Goal: Information Seeking & Learning: Learn about a topic

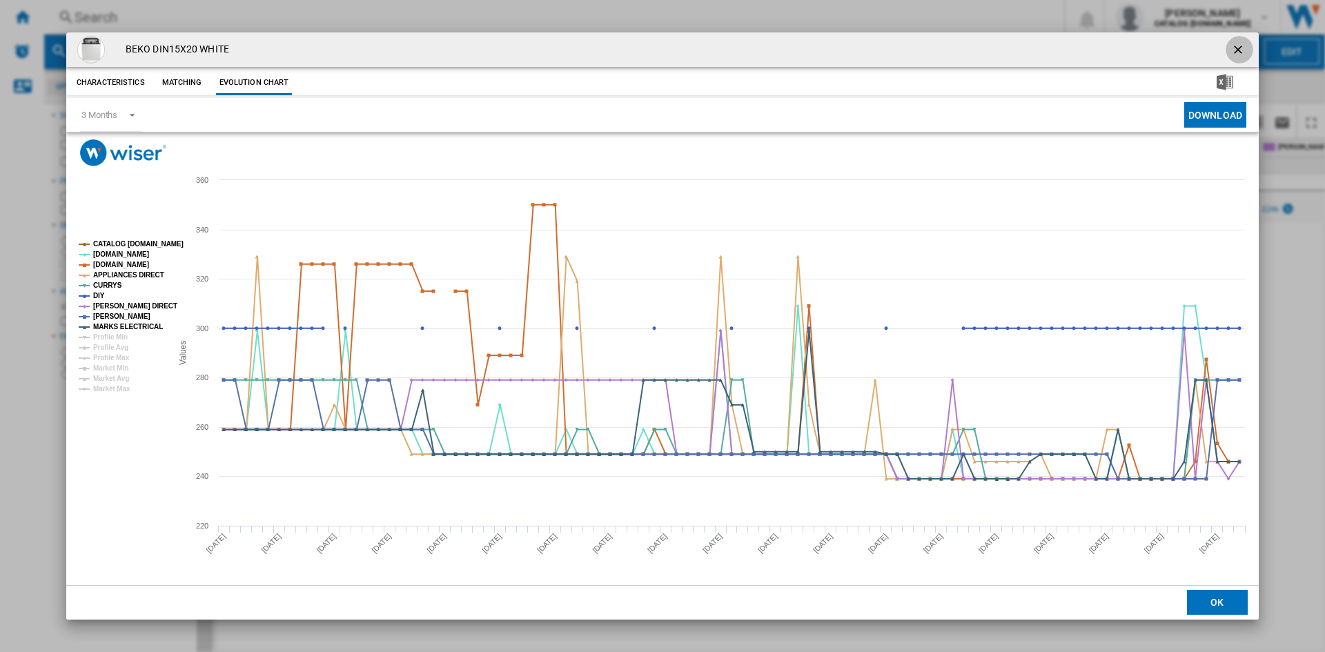
click at [1240, 49] on ng-md-icon "getI18NText('BUTTONS.CLOSE_DIALOG')" at bounding box center [1239, 51] width 17 height 17
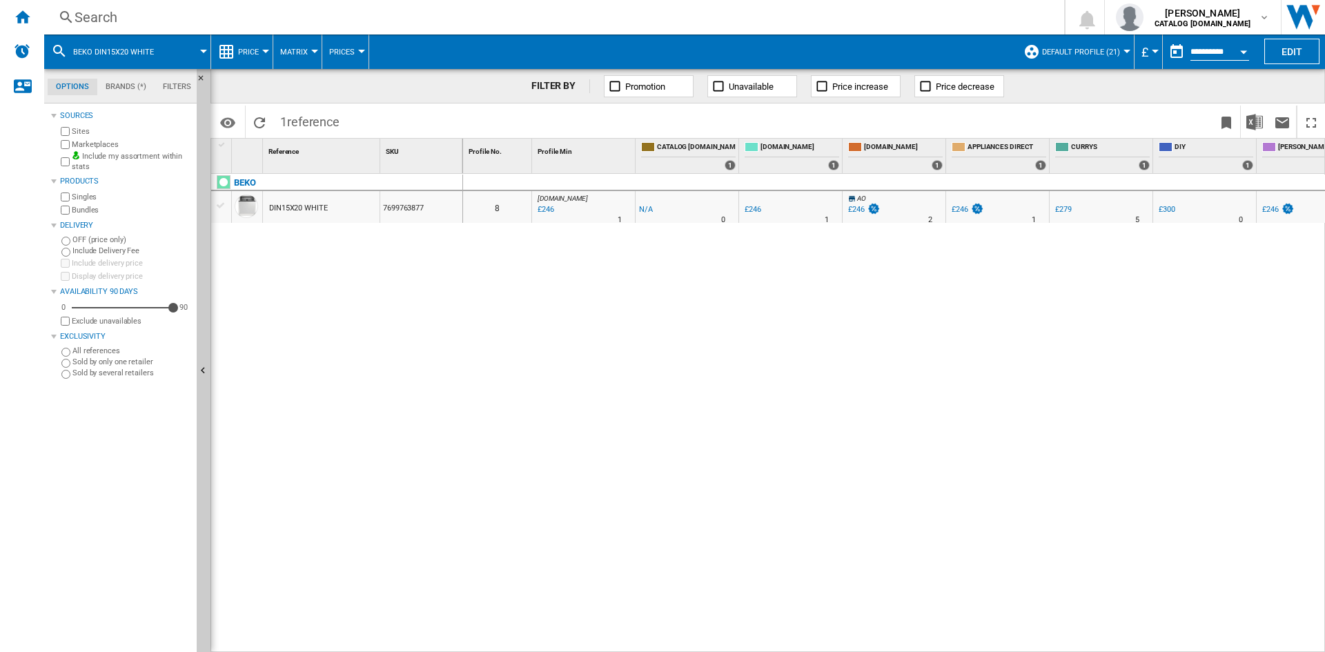
click at [92, 12] on div "Search" at bounding box center [552, 17] width 954 height 19
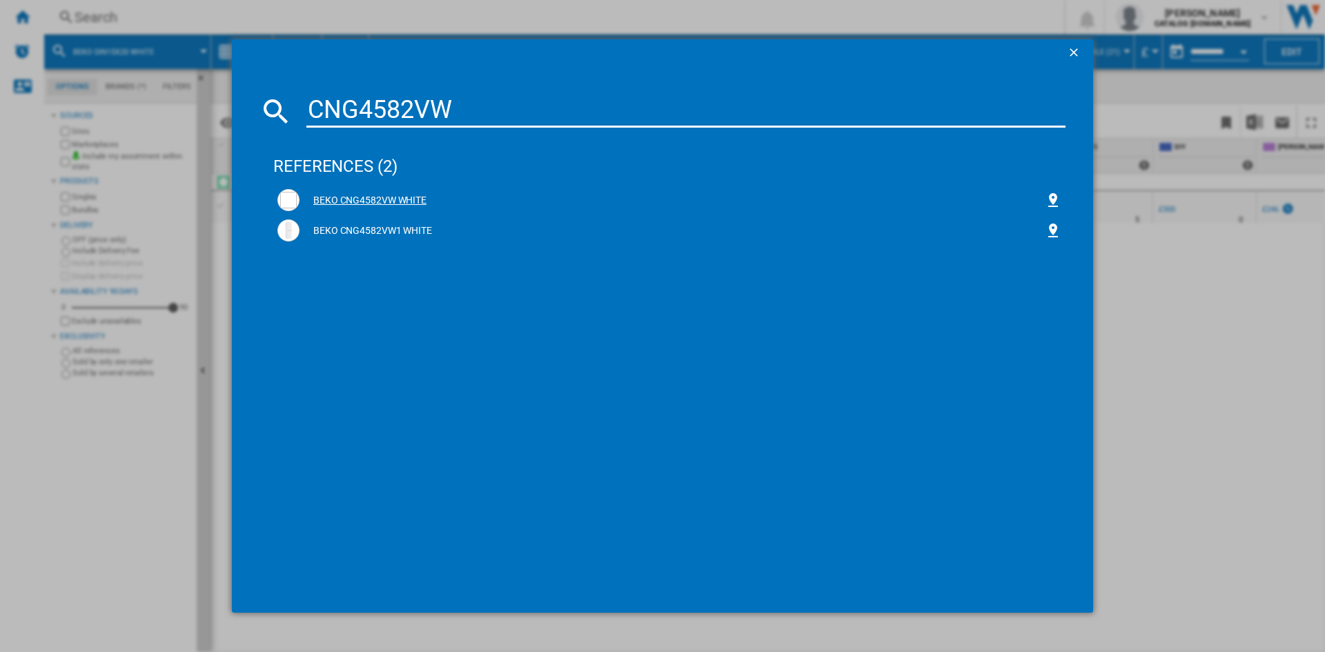
type input "CNG4582VW"
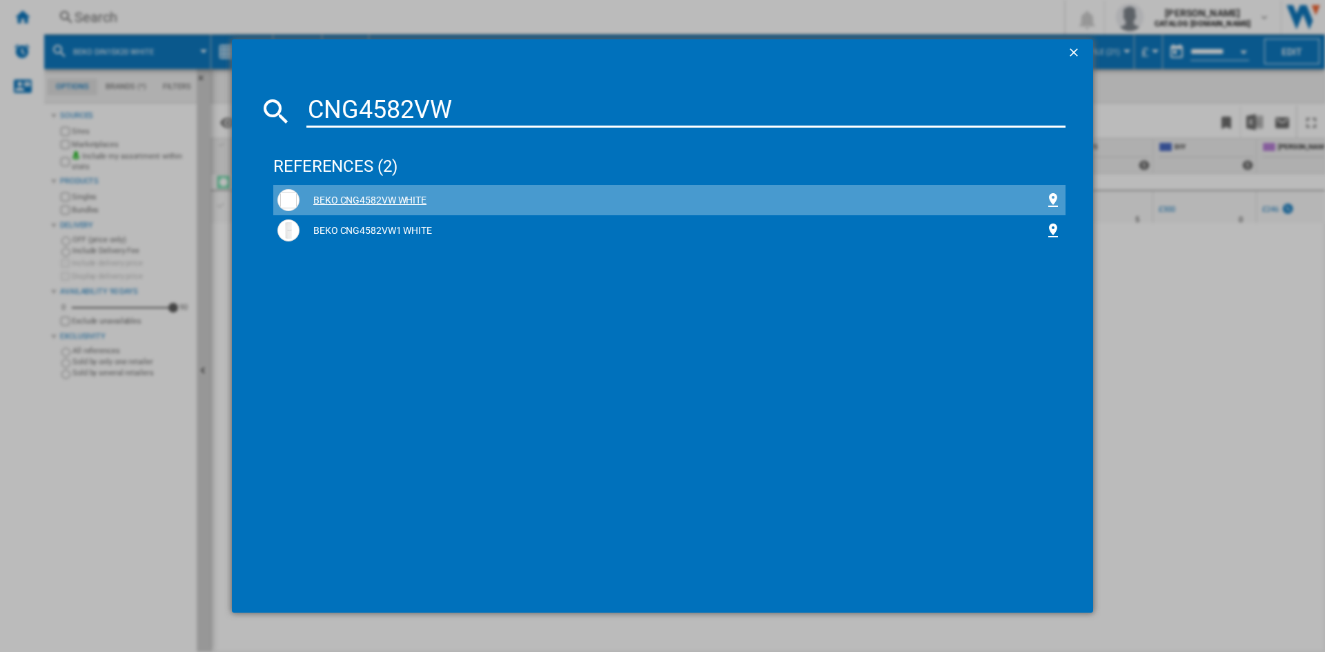
click at [360, 203] on div "BEKO CNG4582VW WHITE" at bounding box center [672, 201] width 745 height 14
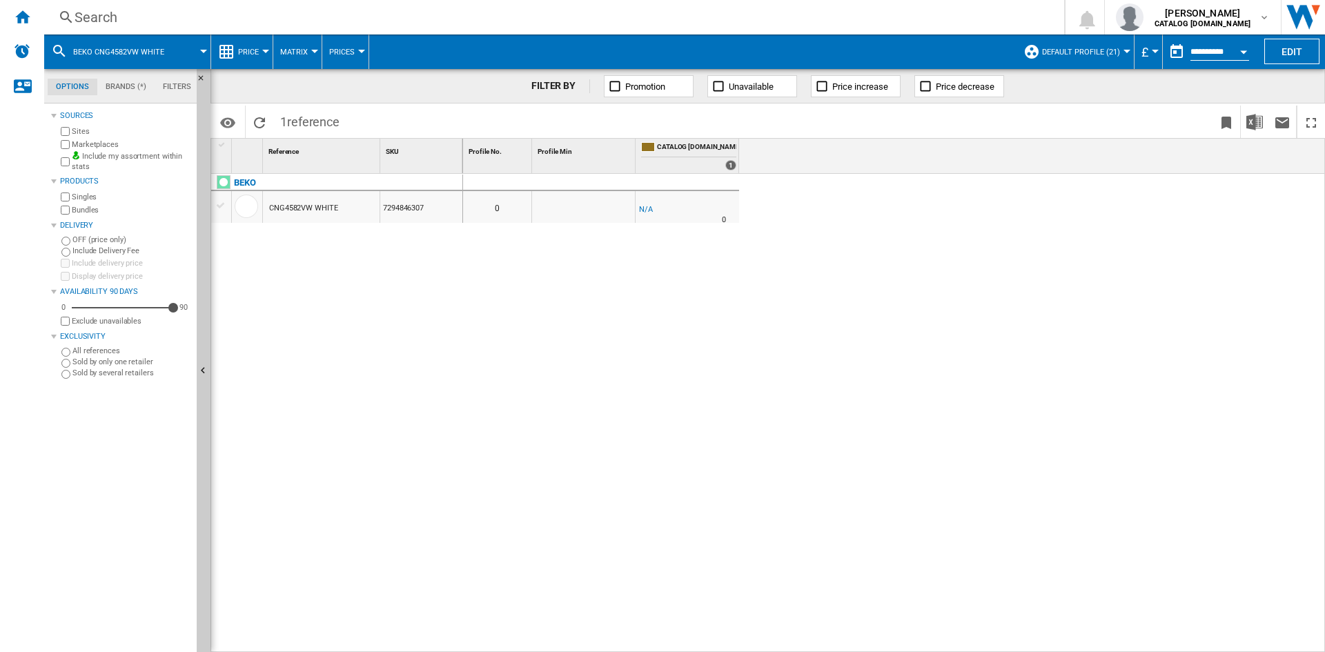
click at [110, 11] on div "Search" at bounding box center [552, 17] width 954 height 19
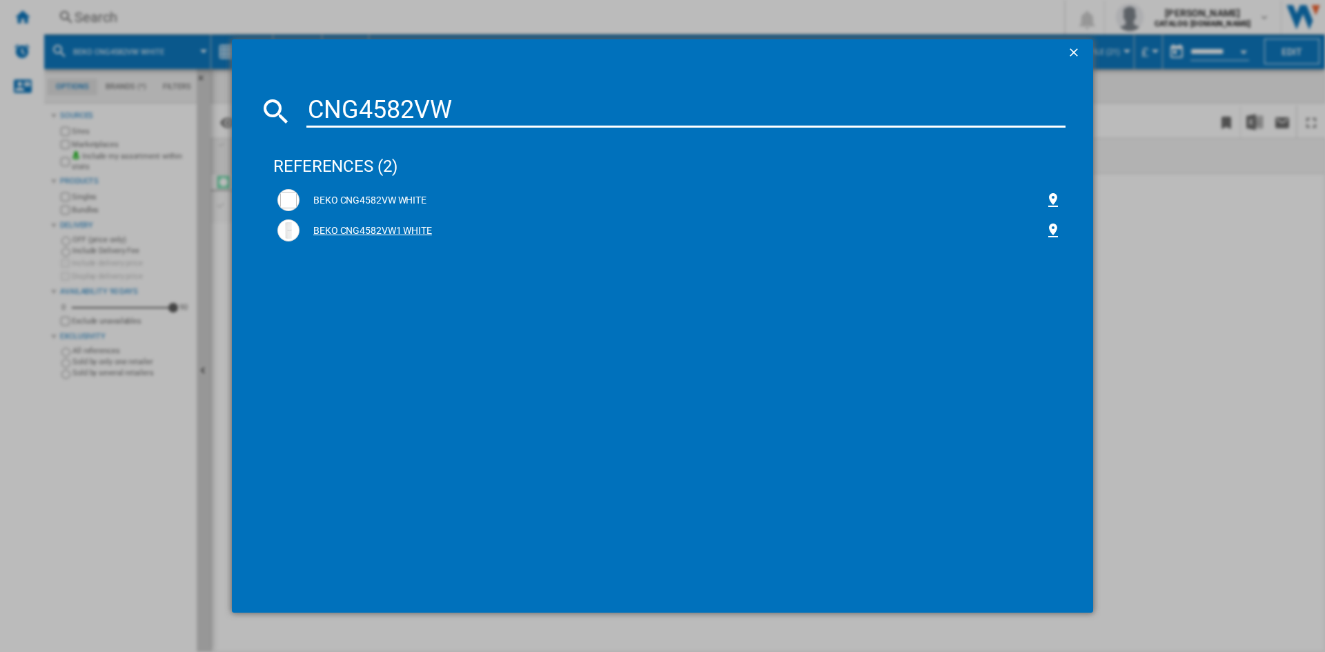
type input "CNG4582VW"
click at [378, 231] on div "BEKO CNG4582VW1 WHITE" at bounding box center [672, 231] width 745 height 14
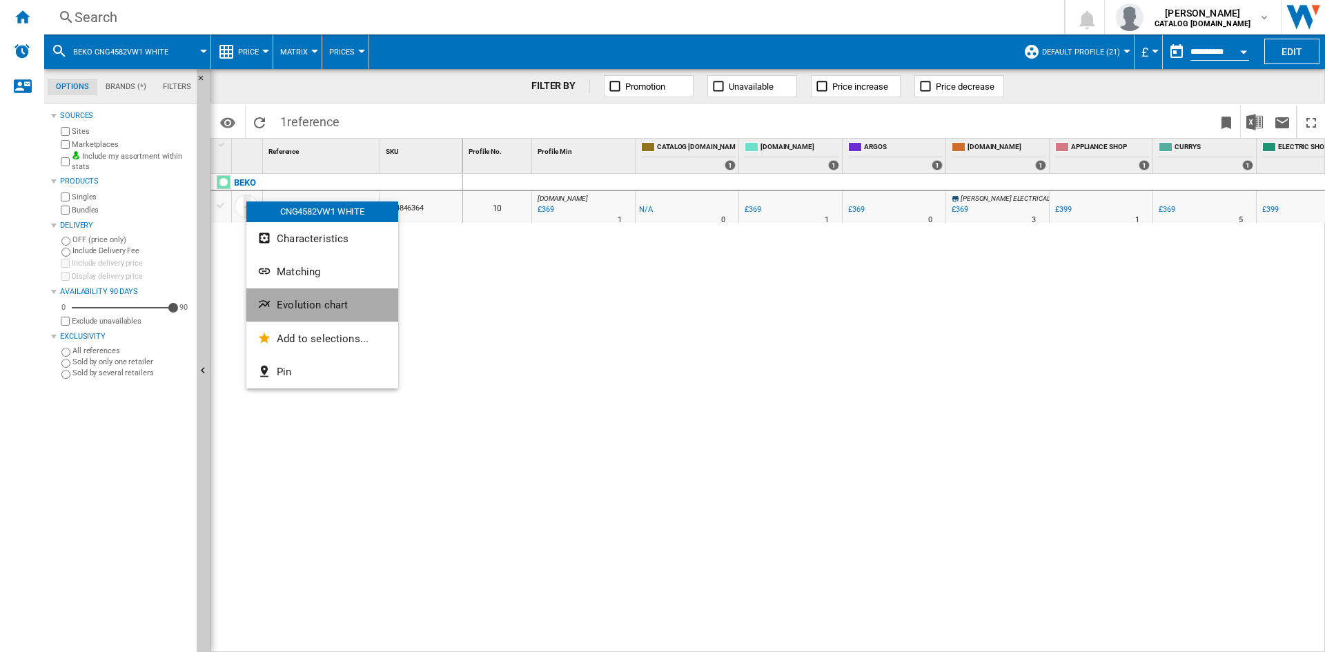
click at [330, 310] on span "Evolution chart" at bounding box center [312, 305] width 71 height 12
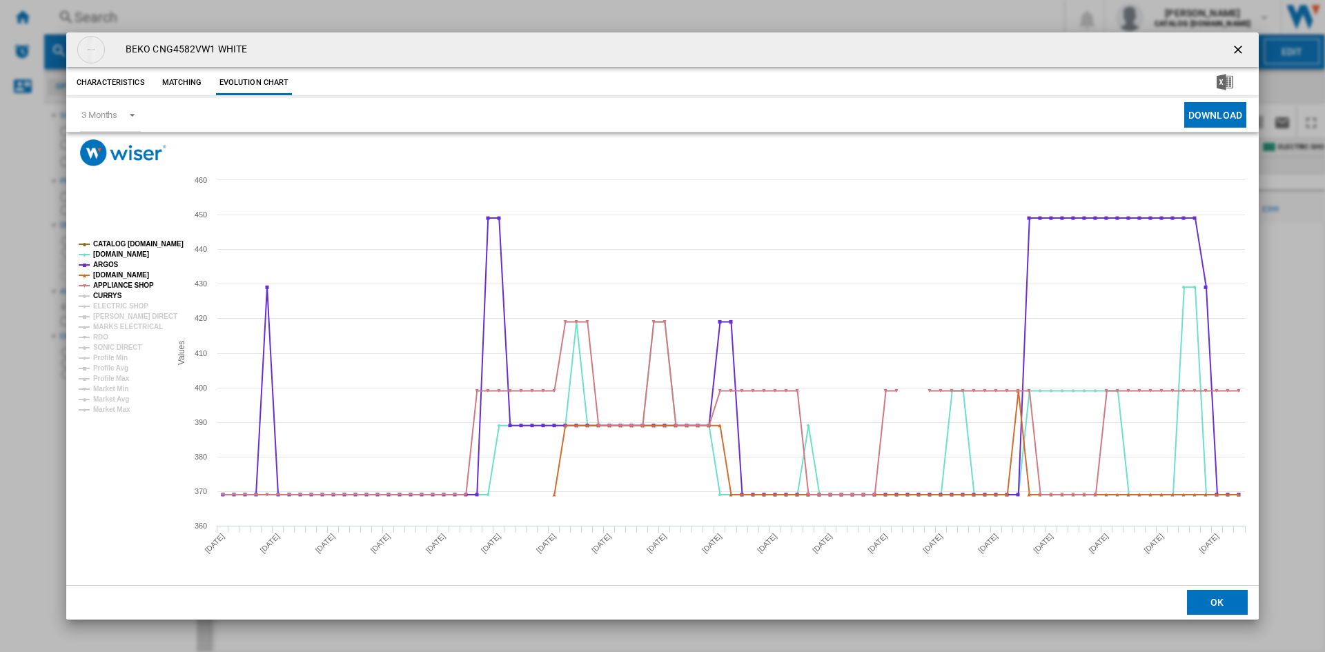
click at [94, 296] on tspan "CURRYS" at bounding box center [107, 296] width 29 height 8
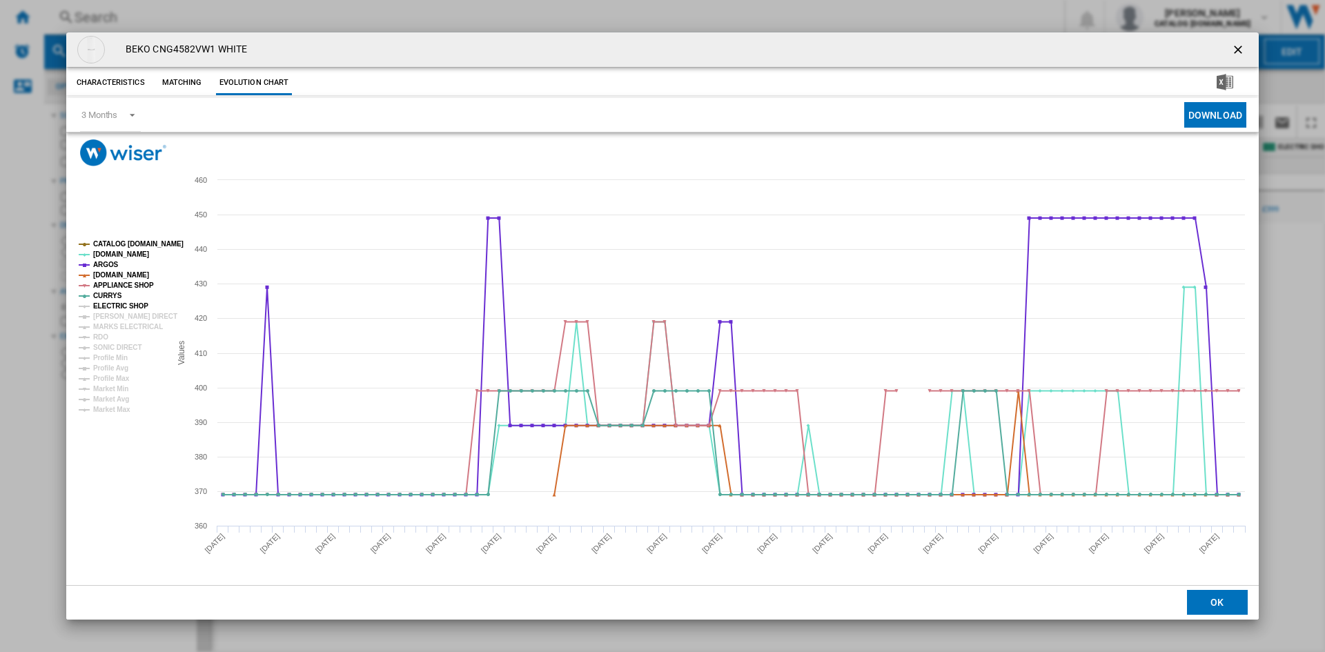
click at [119, 302] on tspan "ELECTRIC SHOP" at bounding box center [120, 306] width 55 height 8
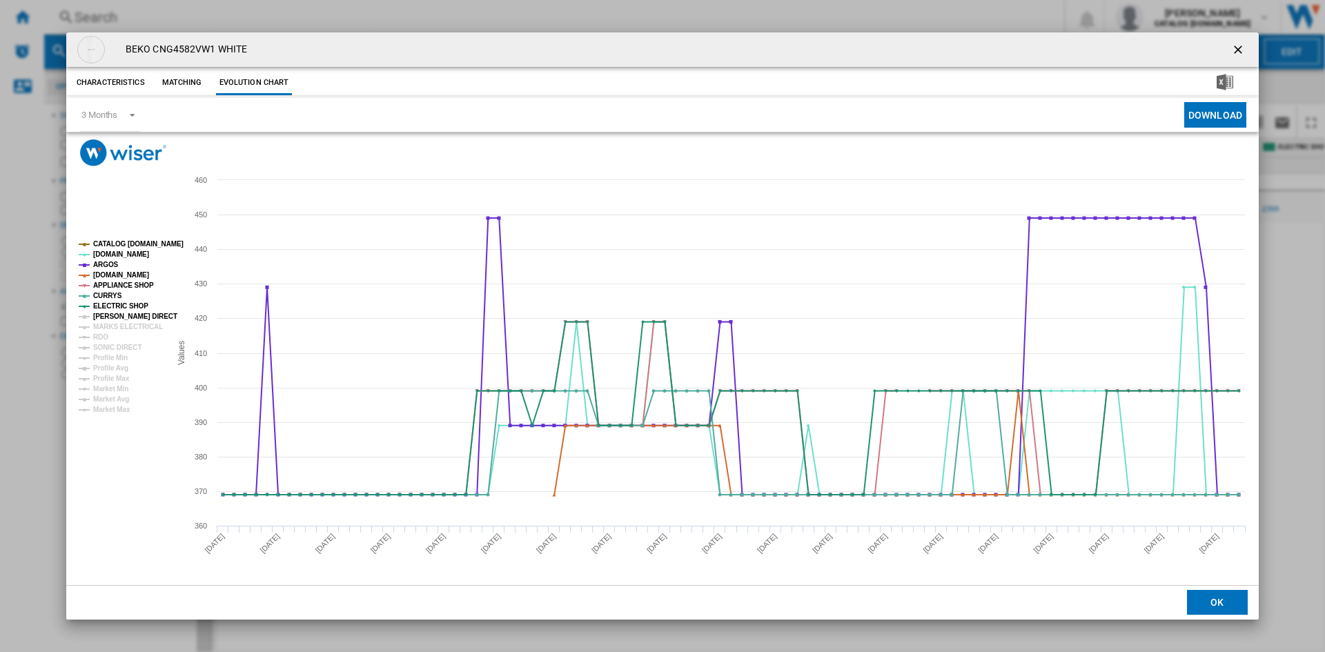
click at [119, 317] on tspan "[PERSON_NAME] DIRECT" at bounding box center [135, 317] width 84 height 8
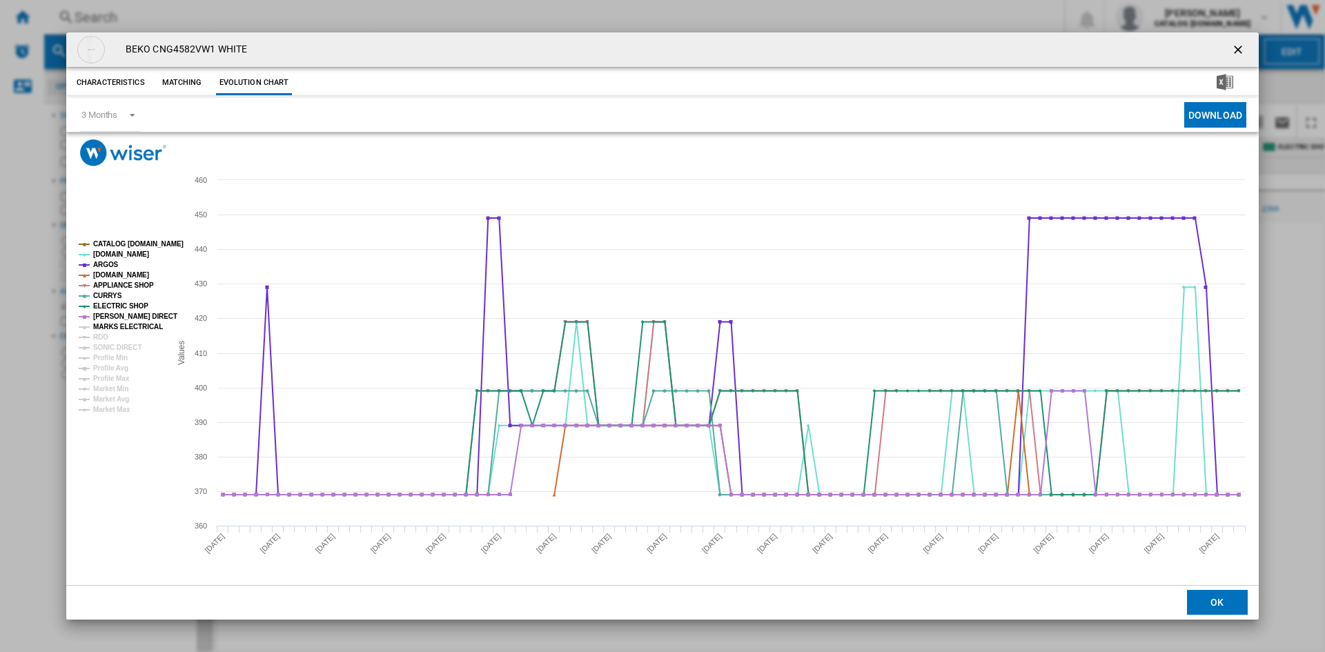
click at [123, 326] on tspan "MARKS ELECTRICAL" at bounding box center [128, 327] width 70 height 8
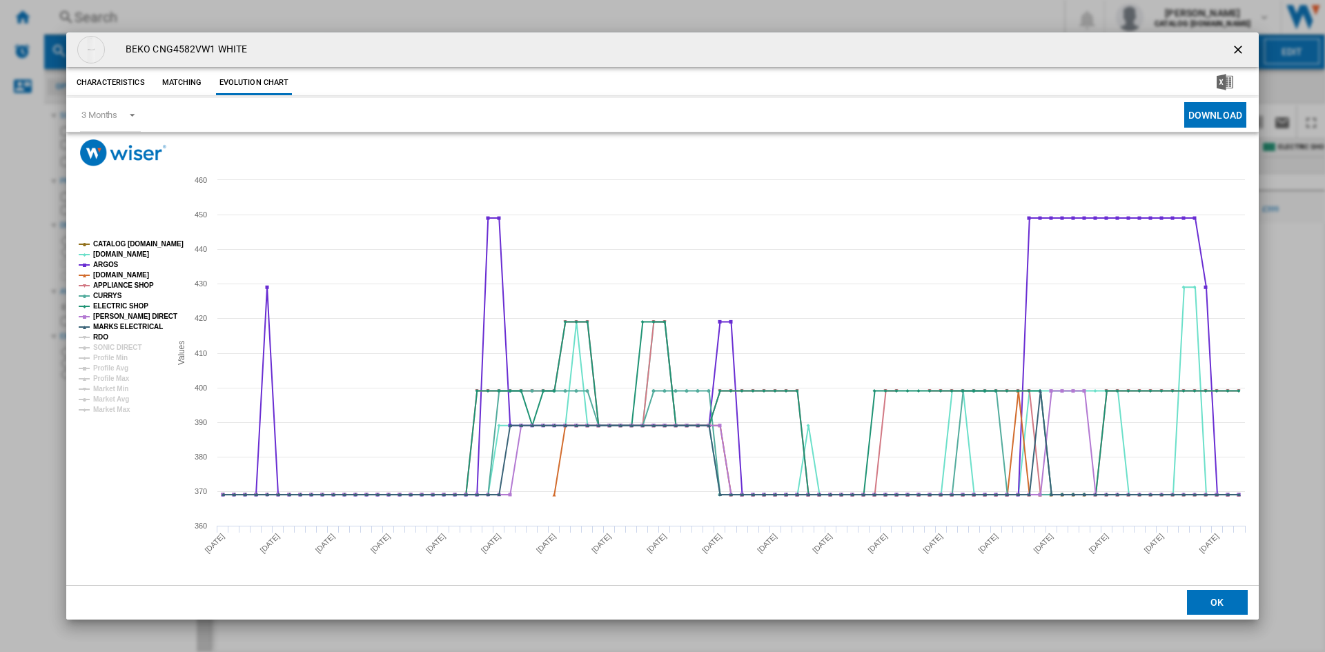
drag, startPoint x: 102, startPoint y: 338, endPoint x: 117, endPoint y: 339, distance: 15.2
click at [105, 338] on tspan "RDO" at bounding box center [100, 337] width 15 height 8
click at [124, 346] on tspan "SONIC DIRECT" at bounding box center [117, 348] width 48 height 8
click at [1238, 46] on ng-md-icon "getI18NText('BUTTONS.CLOSE_DIALOG')" at bounding box center [1239, 51] width 17 height 17
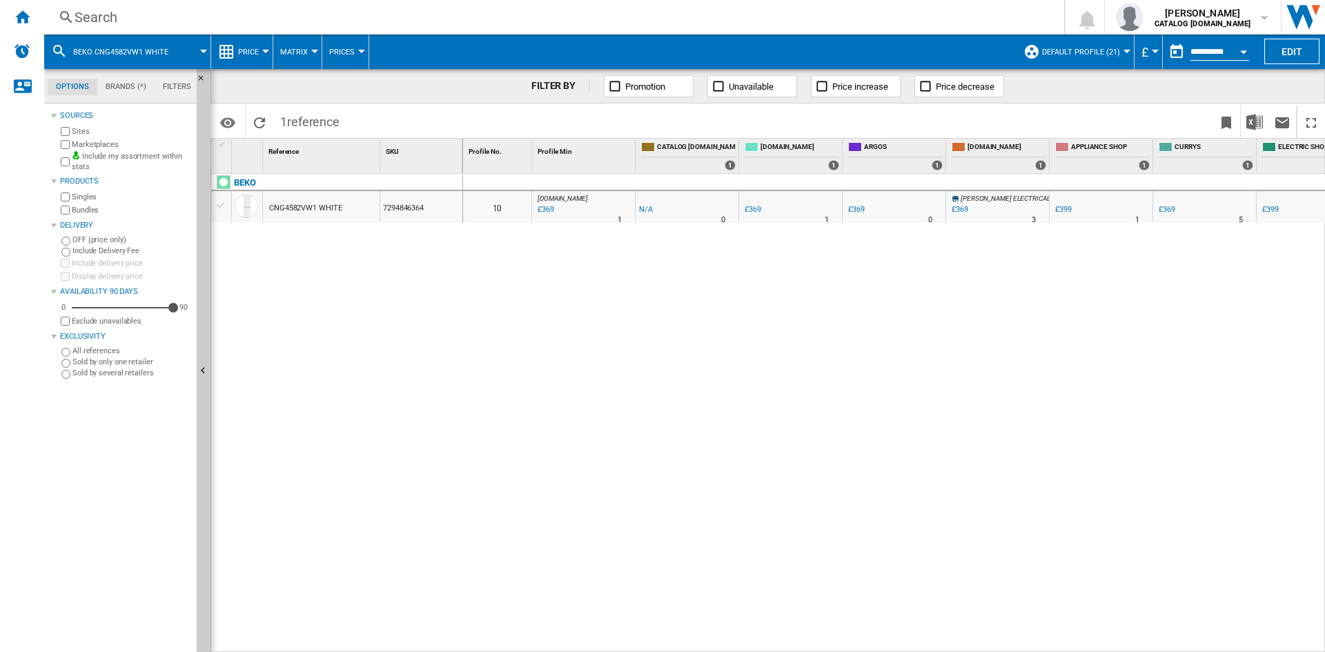
click at [104, 11] on div "Search" at bounding box center [552, 17] width 954 height 19
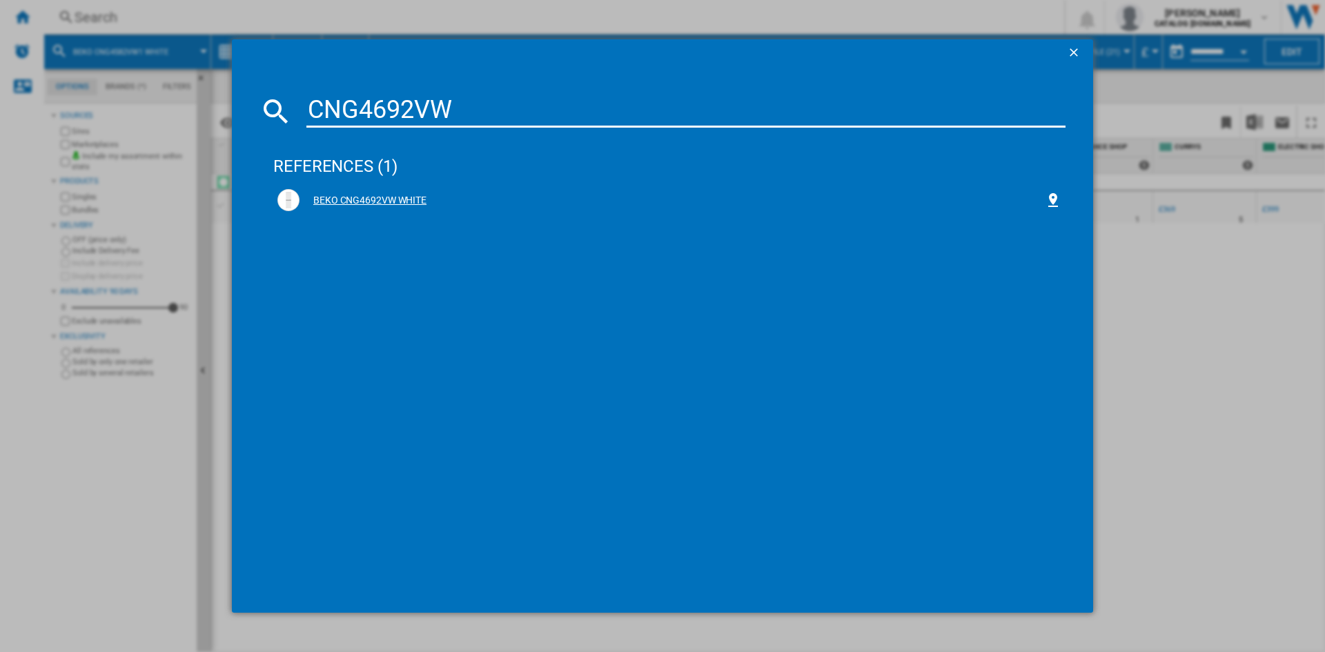
type input "CNG4692VW"
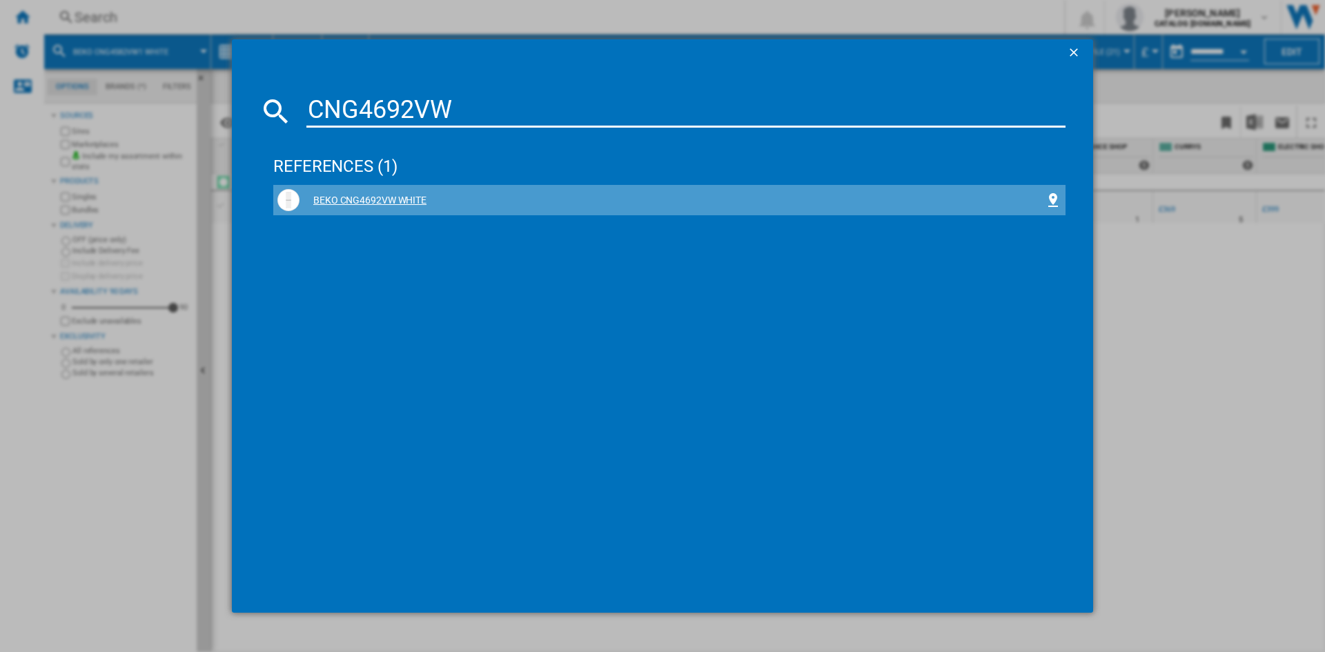
click at [363, 202] on div "BEKO CNG4692VW WHITE" at bounding box center [672, 201] width 745 height 14
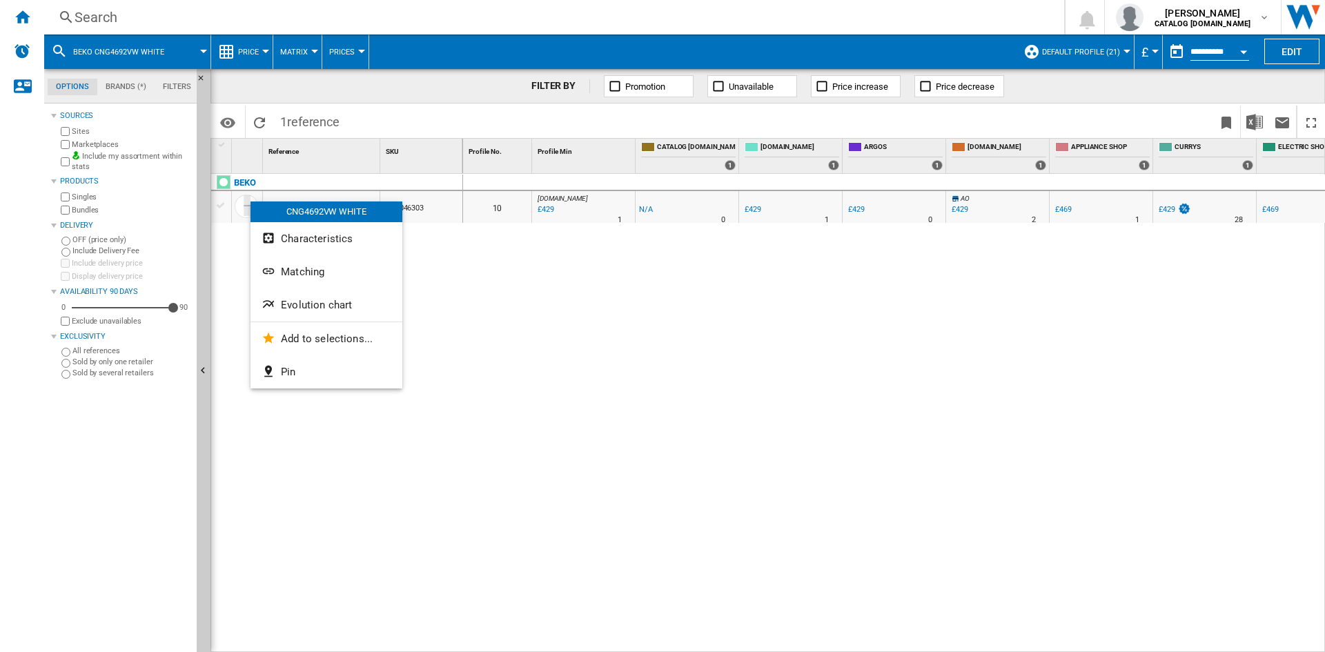
click at [306, 305] on span "Evolution chart" at bounding box center [316, 305] width 71 height 12
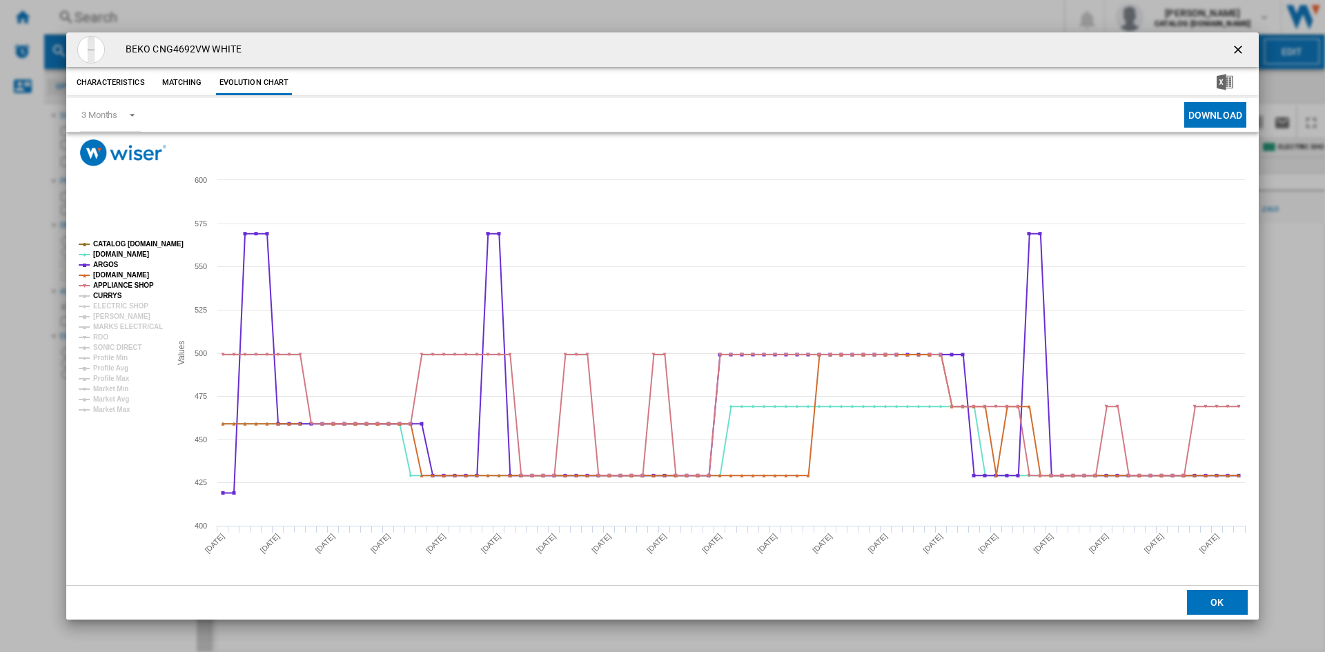
click at [108, 292] on tspan "CURRYS" at bounding box center [107, 296] width 29 height 8
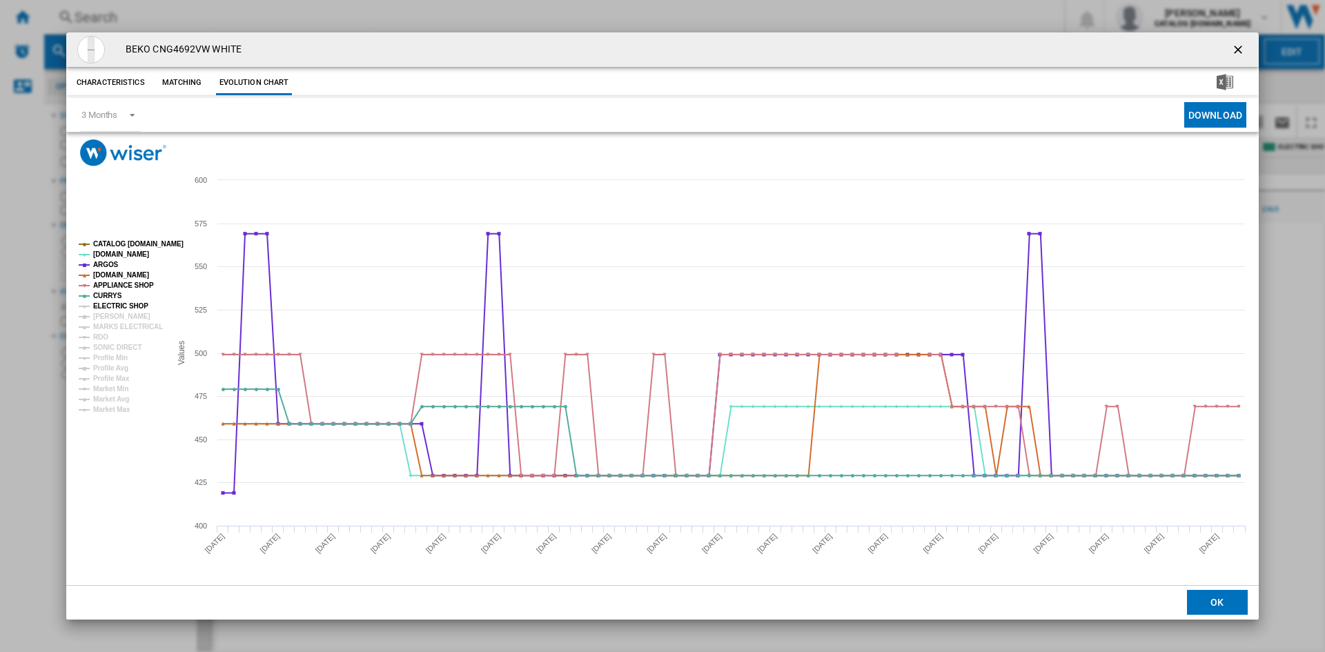
drag, startPoint x: 117, startPoint y: 304, endPoint x: 115, endPoint y: 316, distance: 11.8
click at [117, 305] on tspan "ELECTRIC SHOP" at bounding box center [120, 306] width 55 height 8
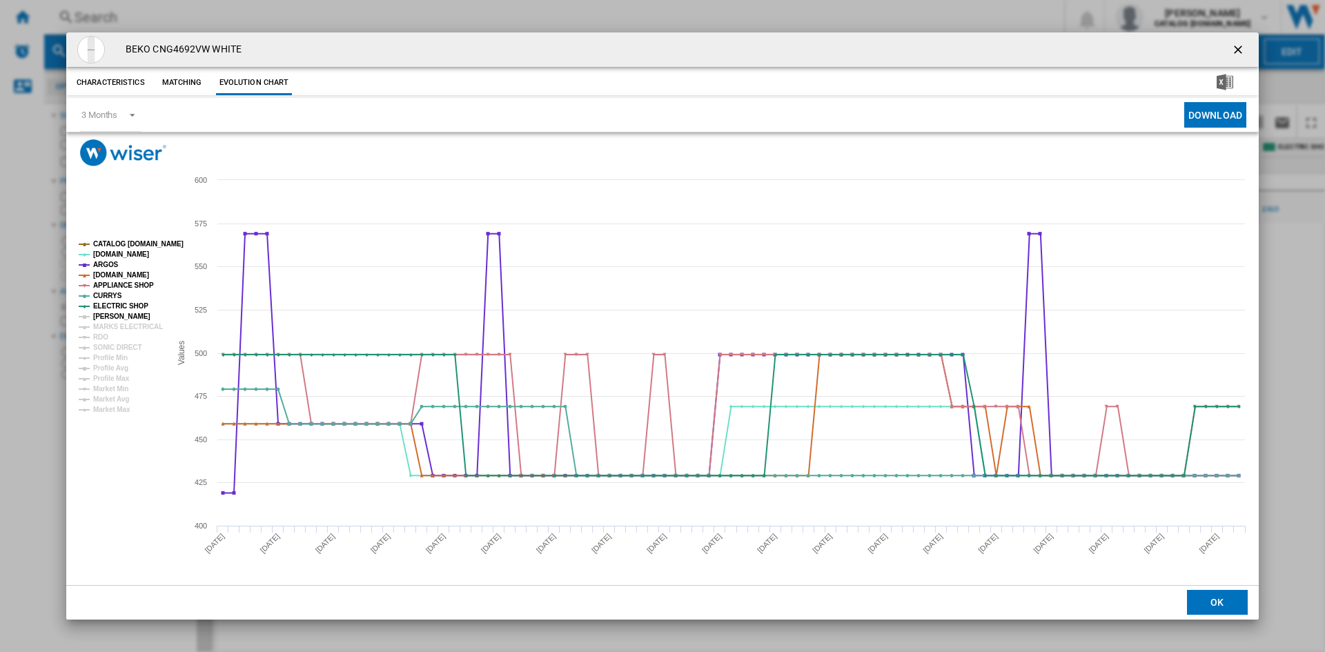
click at [115, 316] on tspan "[PERSON_NAME]" at bounding box center [121, 317] width 57 height 8
click at [122, 324] on tspan "MARKS ELECTRICAL" at bounding box center [128, 327] width 70 height 8
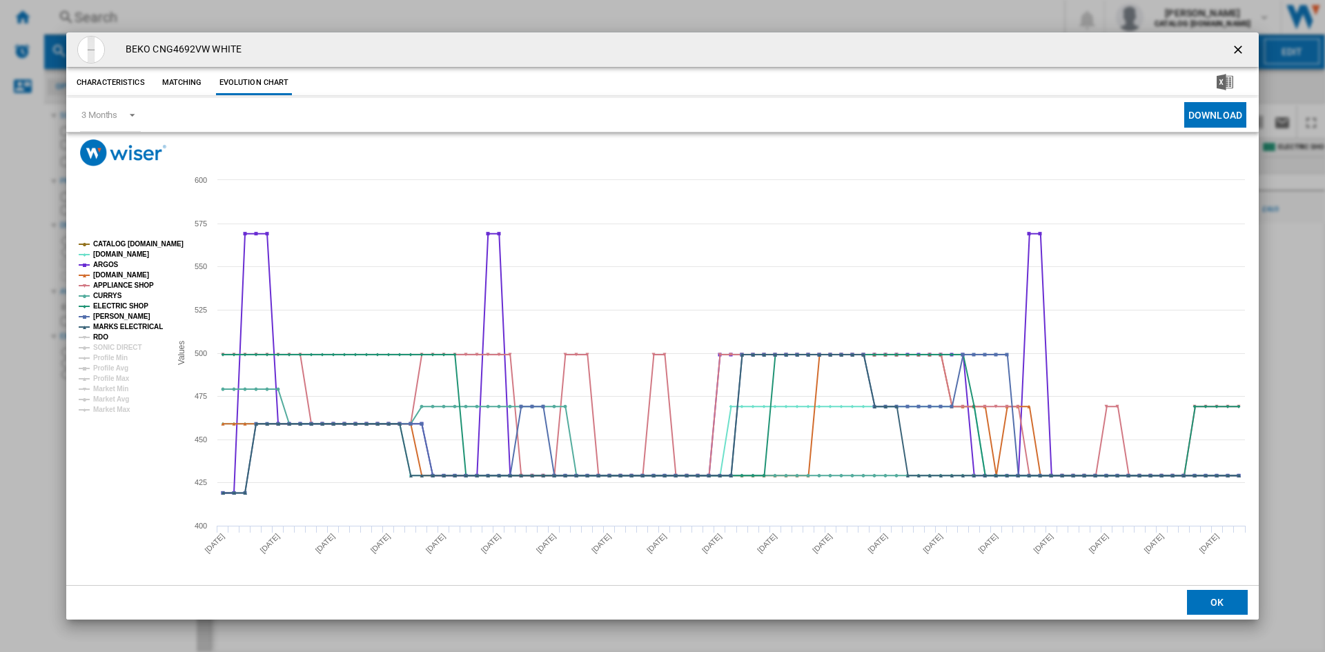
click at [99, 333] on tspan "RDO" at bounding box center [100, 337] width 15 height 8
click at [115, 344] on tspan "SONIC DIRECT" at bounding box center [117, 348] width 48 height 8
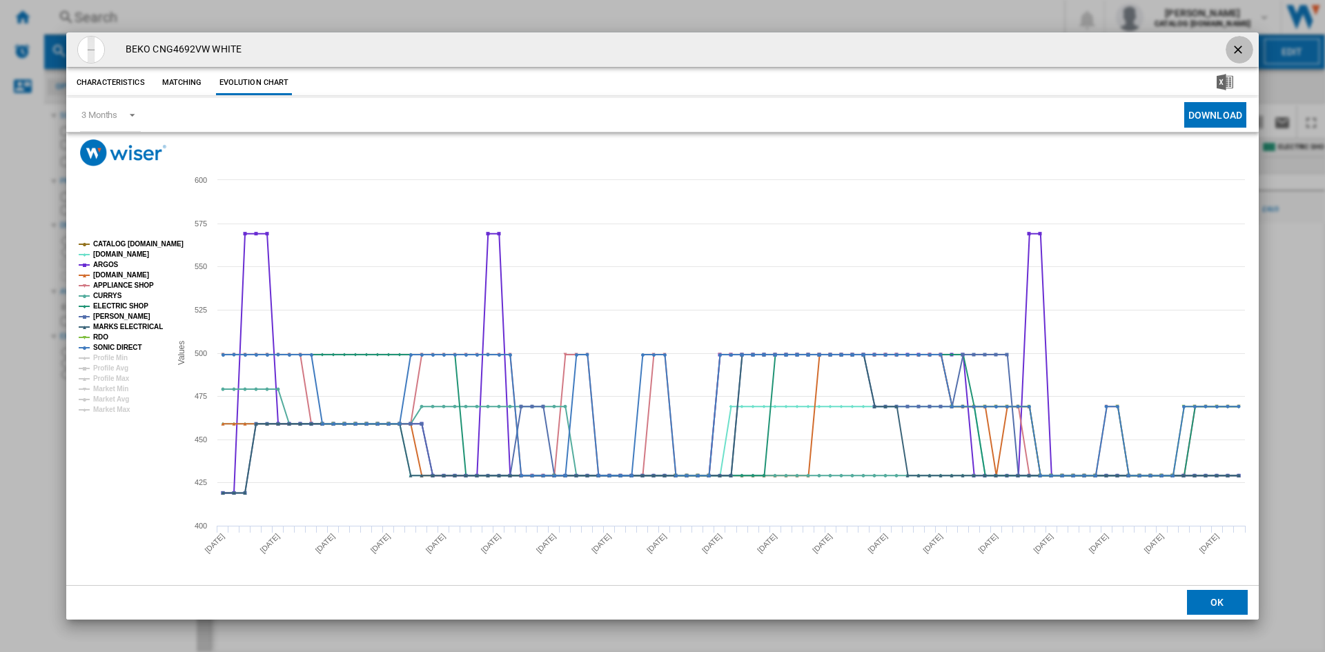
click at [1240, 48] on ng-md-icon "getI18NText('BUTTONS.CLOSE_DIALOG')" at bounding box center [1239, 51] width 17 height 17
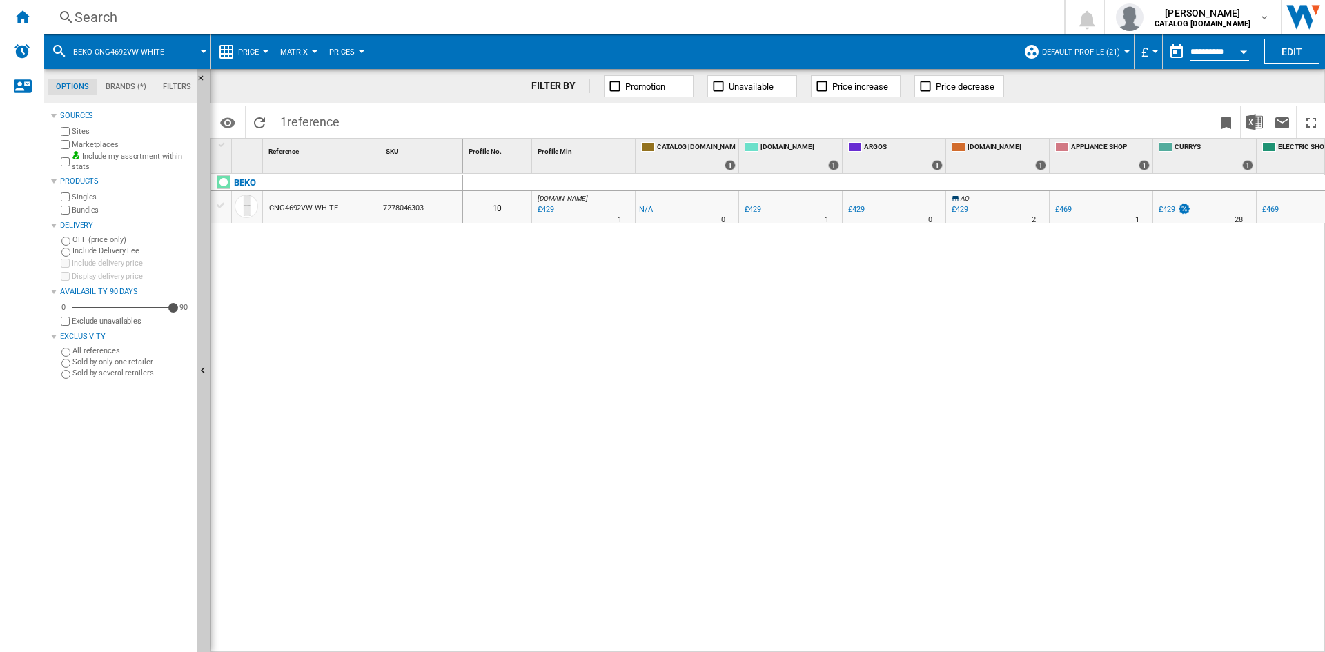
click at [83, 11] on div "Search" at bounding box center [552, 17] width 954 height 19
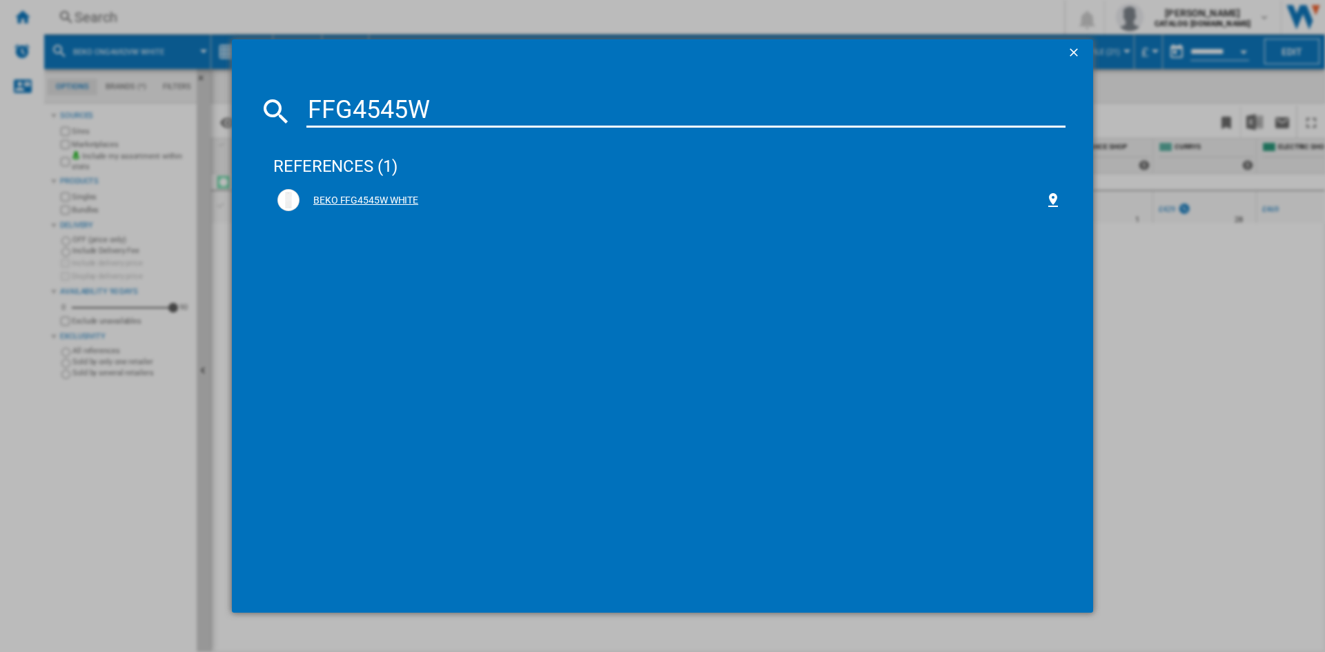
type input "FFG4545W"
click at [370, 197] on div "BEKO FFG4545W WHITE" at bounding box center [672, 201] width 745 height 14
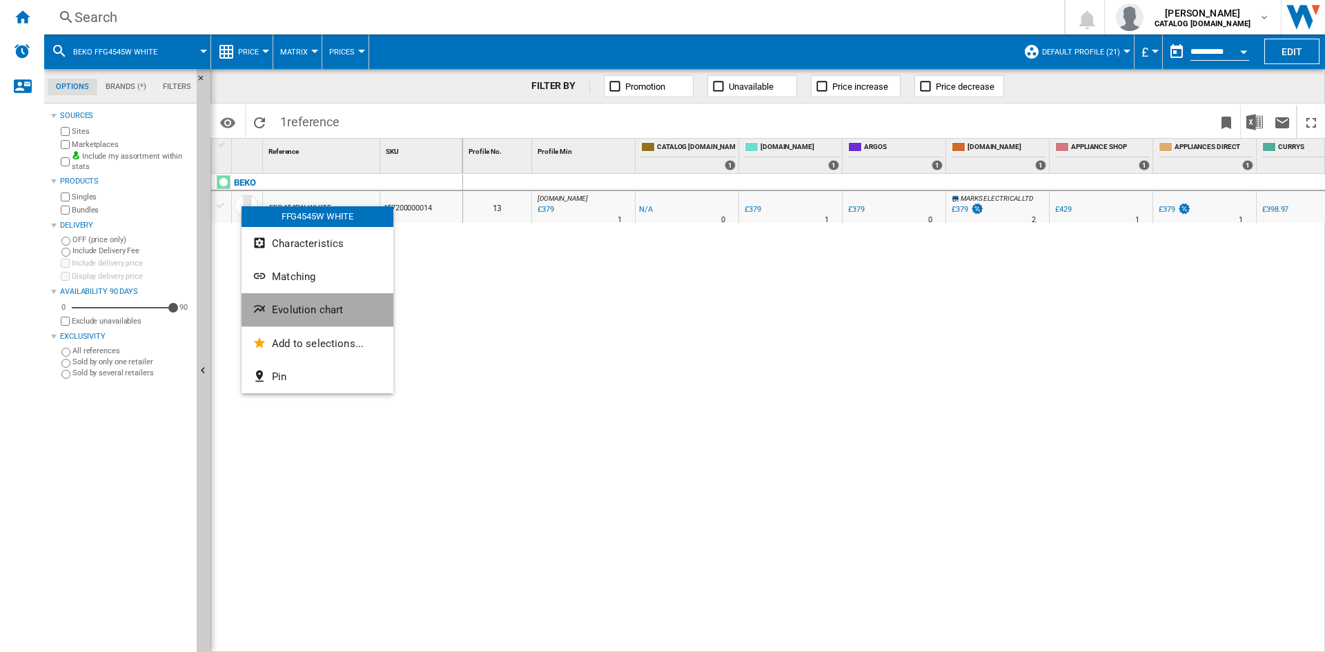
click at [312, 309] on span "Evolution chart" at bounding box center [307, 310] width 71 height 12
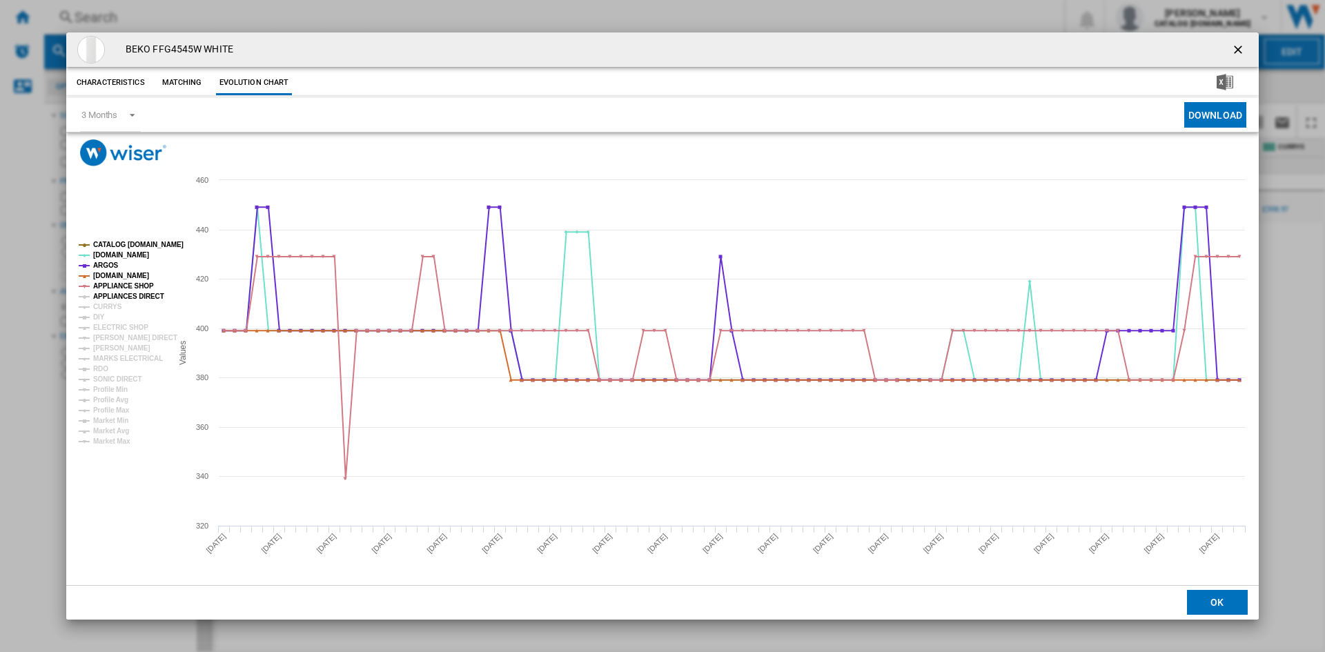
click at [117, 295] on tspan "APPLIANCES DIRECT" at bounding box center [128, 297] width 71 height 8
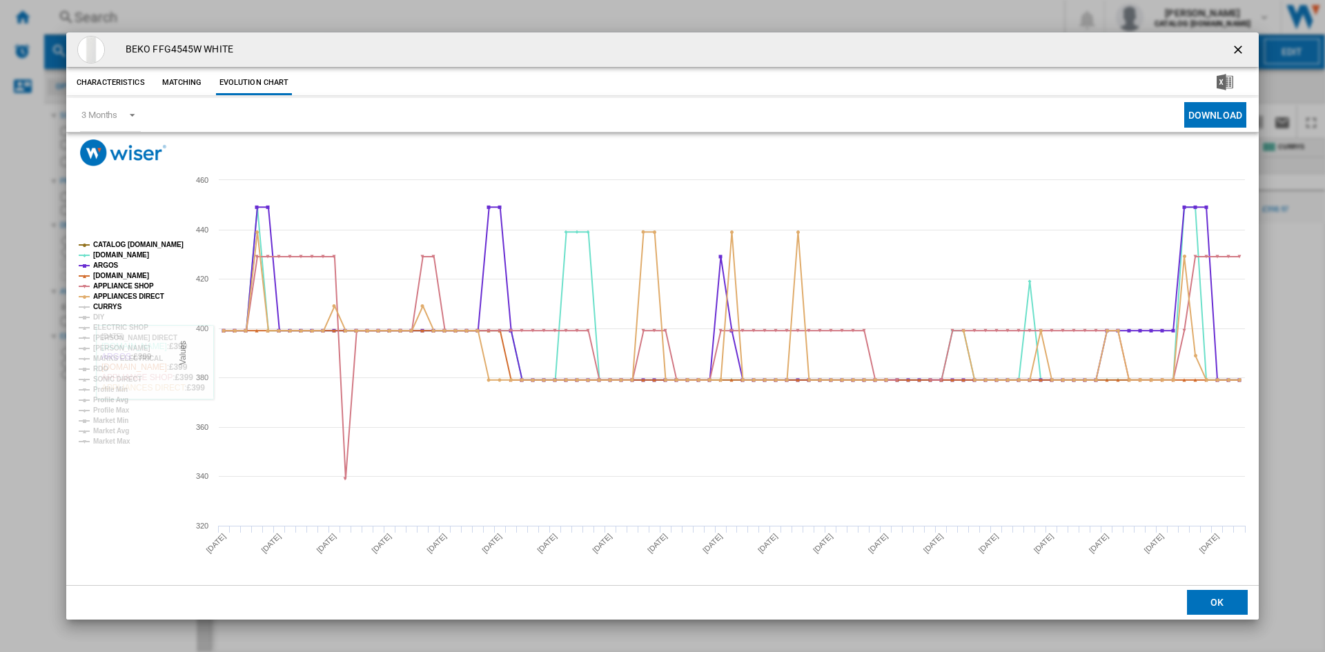
click at [113, 304] on tspan "CURRYS" at bounding box center [107, 307] width 29 height 8
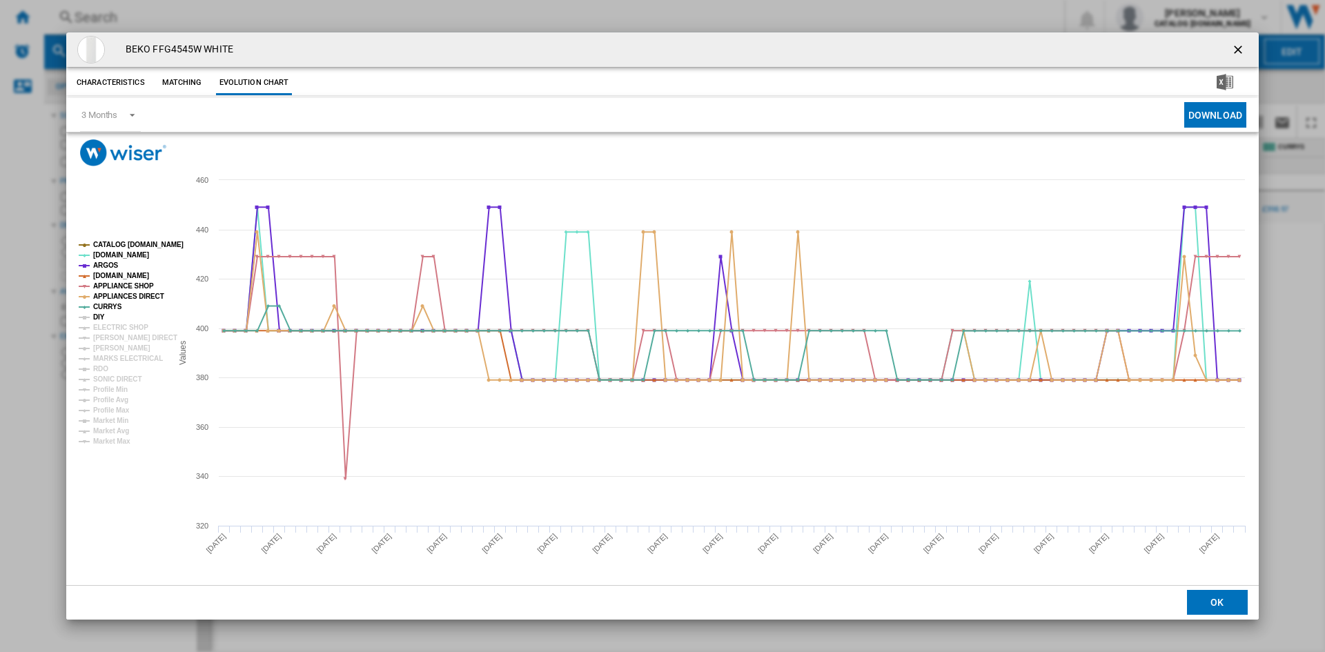
click at [102, 315] on tspan "DIY" at bounding box center [99, 317] width 12 height 8
click at [110, 326] on tspan "ELECTRIC SHOP" at bounding box center [120, 328] width 55 height 8
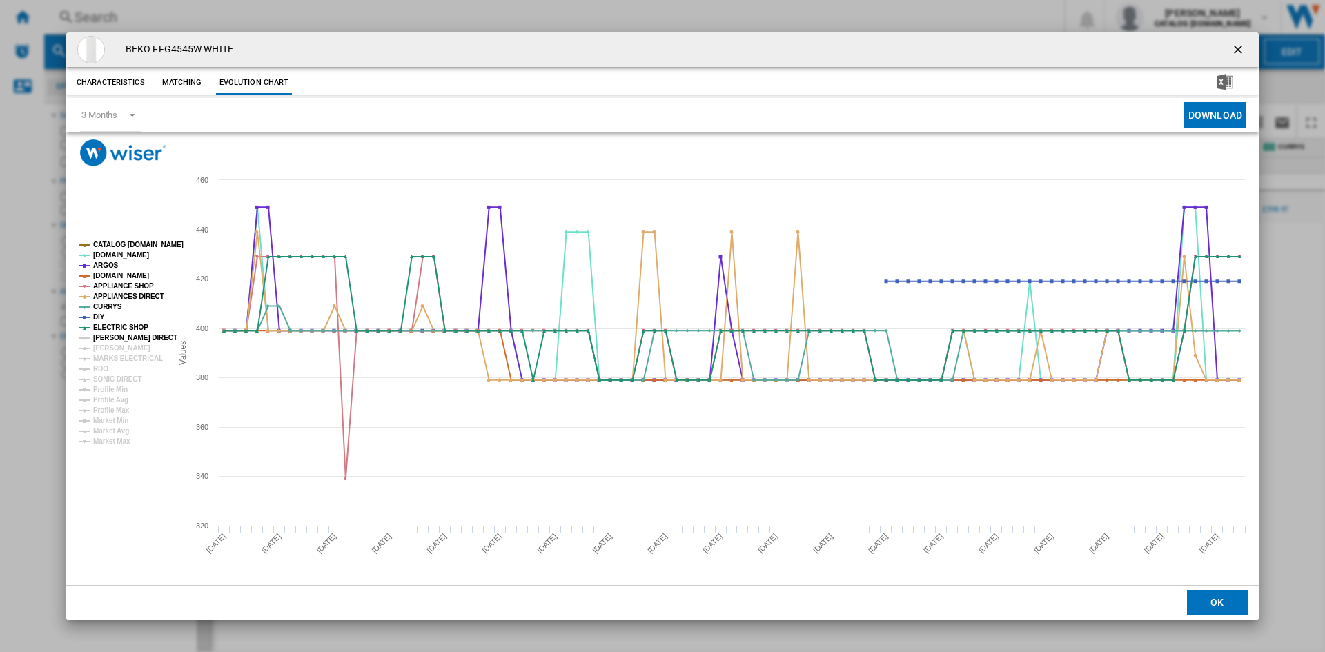
click at [113, 334] on tspan "[PERSON_NAME] DIRECT" at bounding box center [135, 338] width 84 height 8
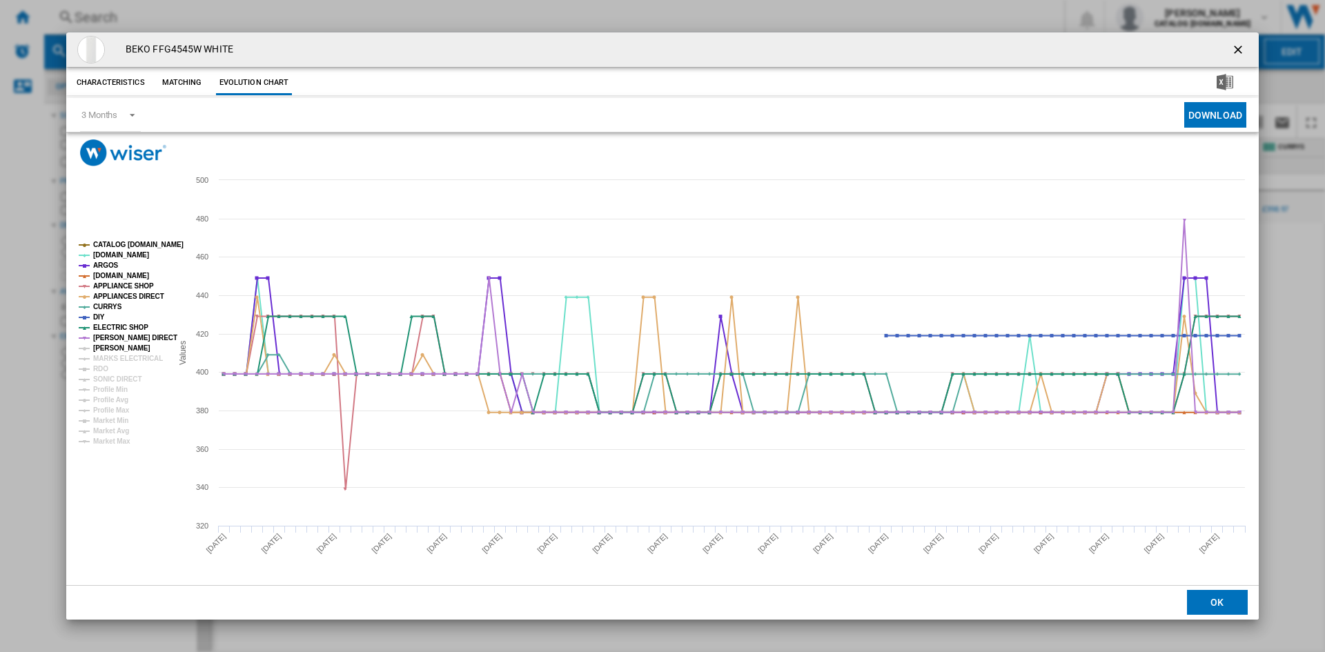
click at [113, 346] on tspan "[PERSON_NAME]" at bounding box center [121, 348] width 57 height 8
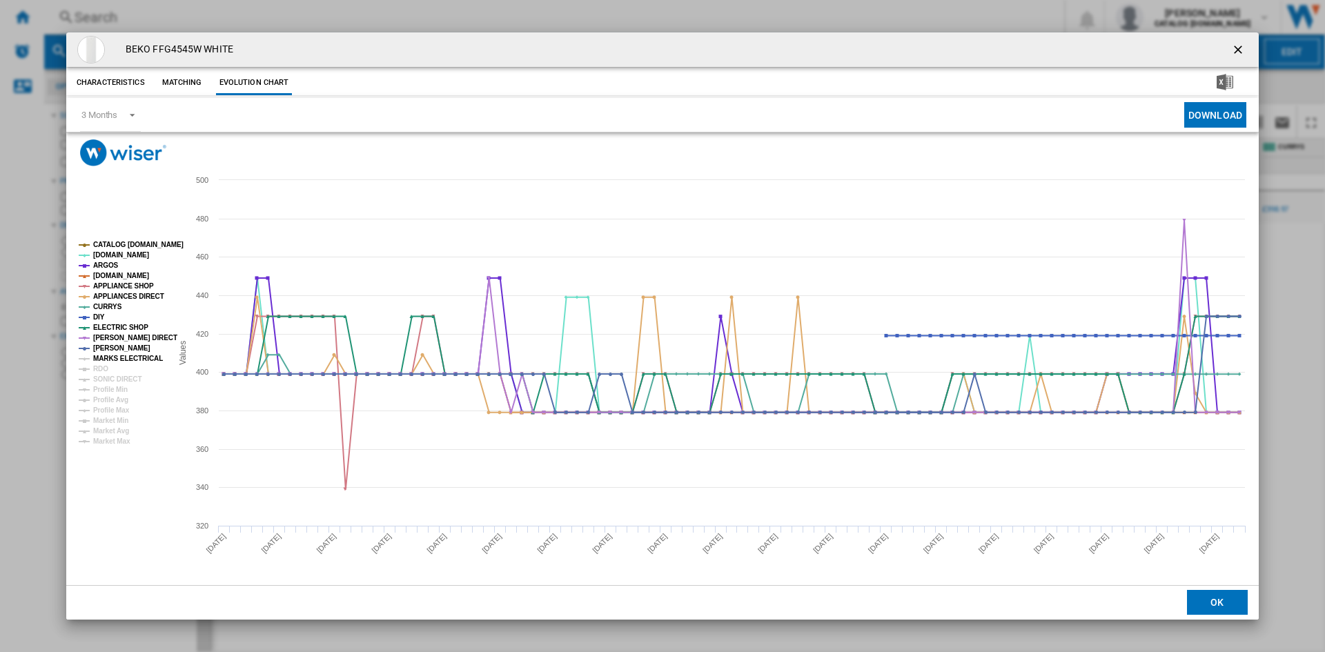
click at [114, 357] on tspan "MARKS ELECTRICAL" at bounding box center [128, 359] width 70 height 8
click at [95, 368] on tspan "RDO" at bounding box center [100, 369] width 15 height 8
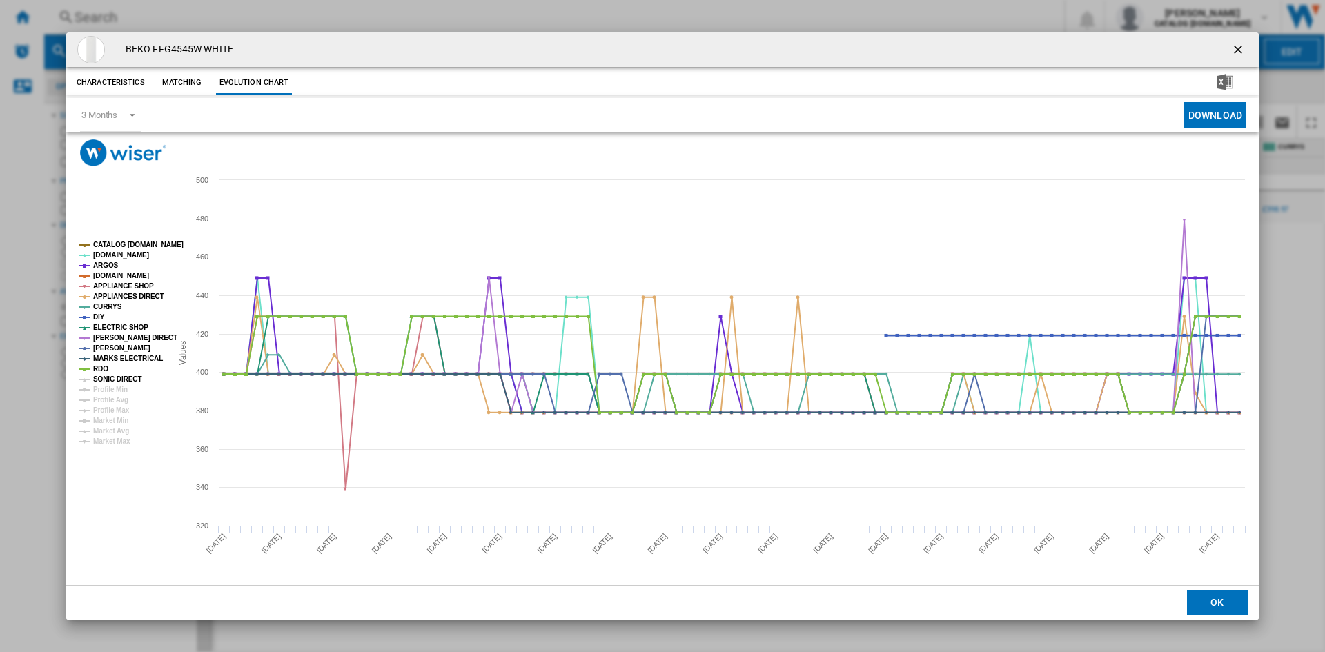
click at [105, 380] on tspan "SONIC DIRECT" at bounding box center [117, 379] width 48 height 8
